Goal: Transaction & Acquisition: Purchase product/service

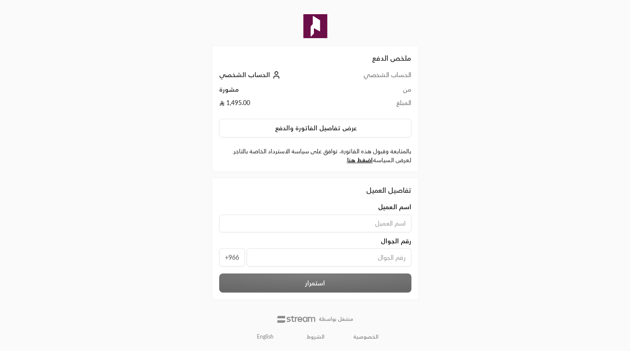
click at [266, 334] on link "English" at bounding box center [265, 336] width 27 height 14
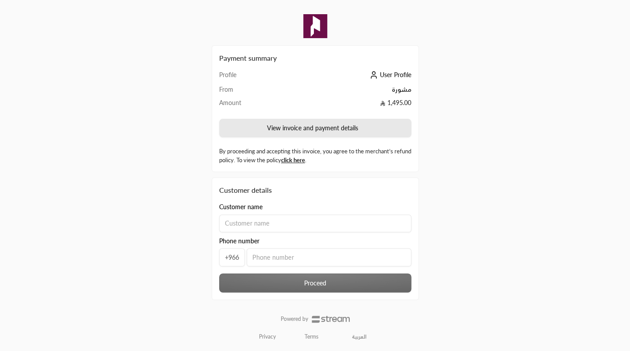
click at [322, 126] on button "View invoice and payment details" at bounding box center [315, 128] width 192 height 19
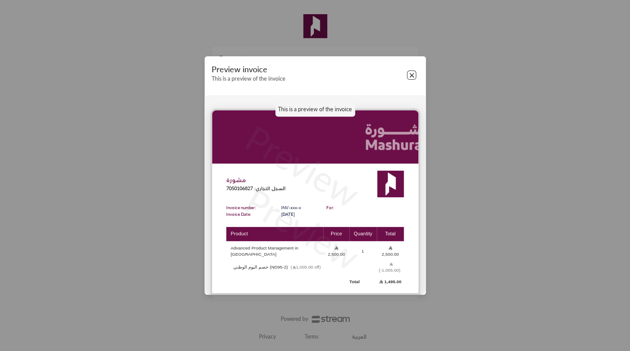
click at [411, 79] on button "Close" at bounding box center [412, 75] width 10 height 10
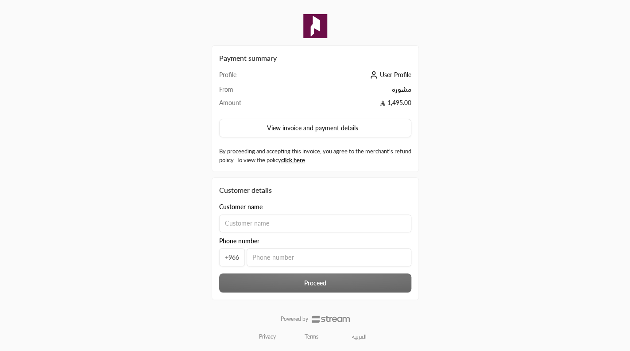
click at [300, 225] on input at bounding box center [315, 223] width 192 height 18
type input "Junaidh Sheriff"
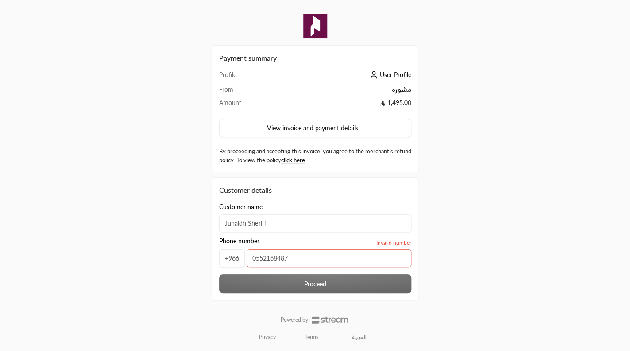
click at [257, 259] on input "0552168487" at bounding box center [329, 258] width 165 height 18
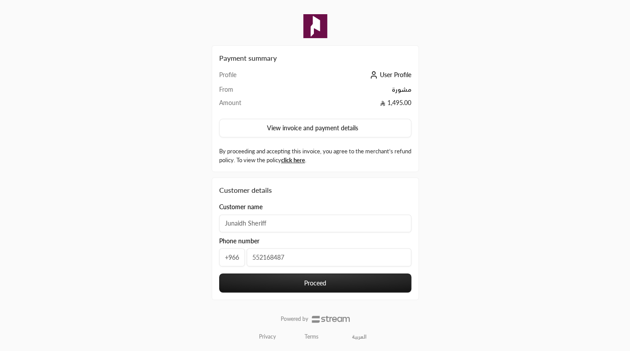
type input "552168487"
click at [520, 235] on div "Payment summary Profile User Profile From مشورة Amount 1,495.00 View invoice an…" at bounding box center [315, 175] width 630 height 351
click at [316, 285] on button "Proceed" at bounding box center [315, 282] width 192 height 19
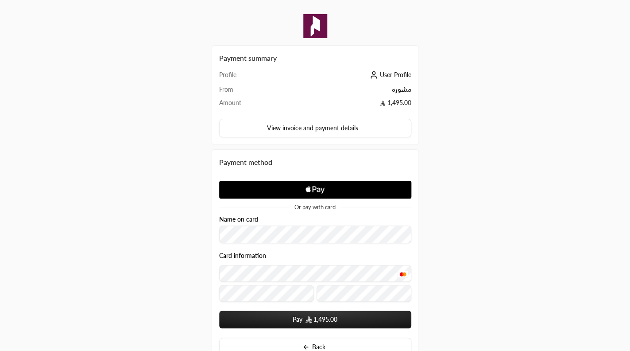
click at [488, 209] on div "Payment summary Profile User Profile From مشورة Amount 1,495.00 View invoice an…" at bounding box center [315, 207] width 630 height 415
click at [476, 320] on div "Payment summary Profile User Profile From مشورة Amount 1,495.00 View invoice an…" at bounding box center [315, 207] width 630 height 415
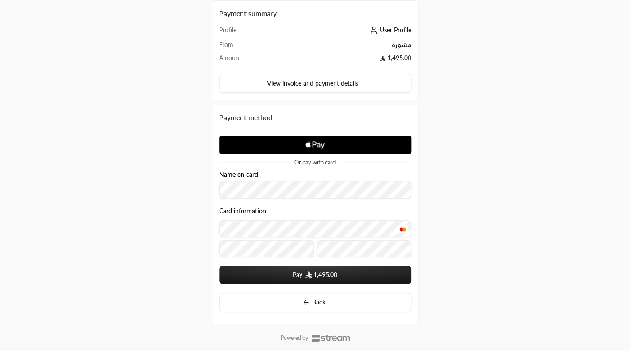
scroll to position [64, 0]
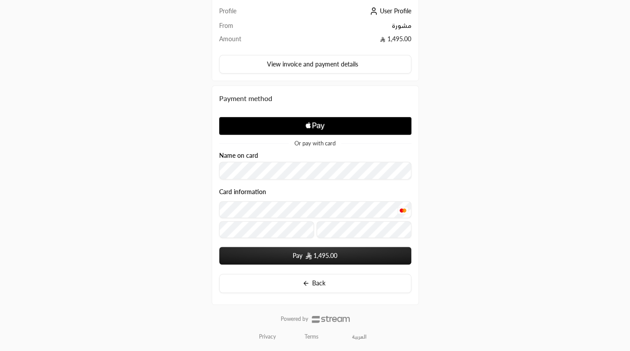
click at [326, 255] on span "1,495.00" at bounding box center [326, 255] width 24 height 9
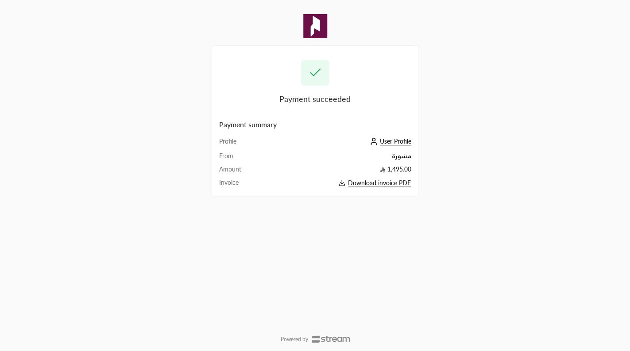
click at [367, 182] on span "Download invoice PDF" at bounding box center [379, 183] width 63 height 8
